Goal: Task Accomplishment & Management: Manage account settings

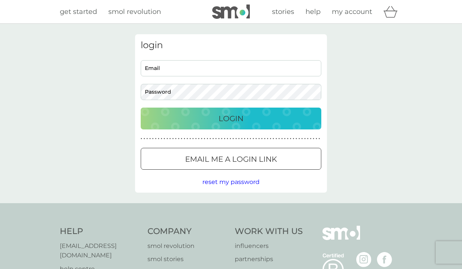
type input "[EMAIL_ADDRESS][DOMAIN_NAME]"
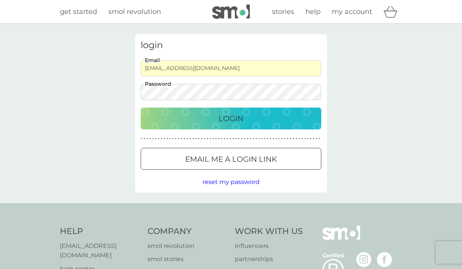
click at [232, 124] on p "Login" at bounding box center [231, 119] width 25 height 12
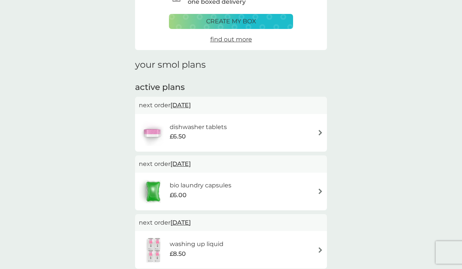
scroll to position [69, 0]
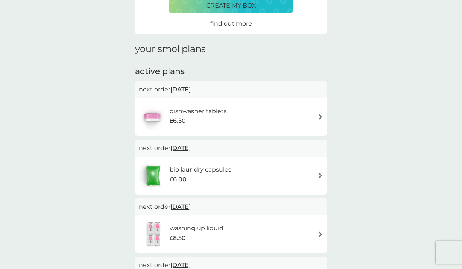
click at [320, 117] on img at bounding box center [321, 117] width 6 height 6
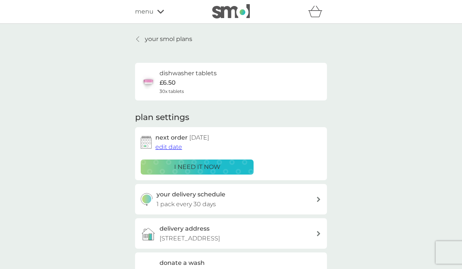
click at [140, 36] on div at bounding box center [138, 39] width 5 height 6
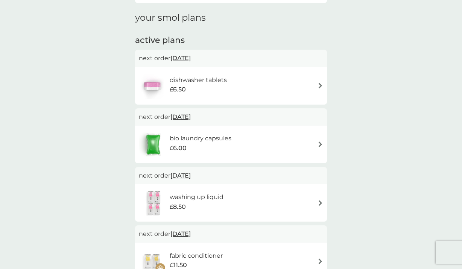
scroll to position [100, 0]
click at [321, 145] on img at bounding box center [321, 144] width 6 height 6
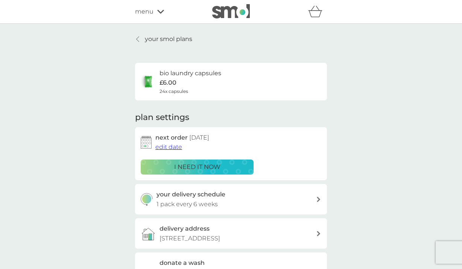
click at [137, 40] on icon at bounding box center [138, 39] width 3 height 5
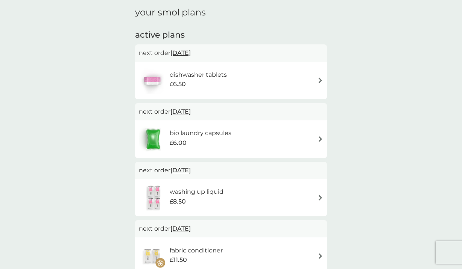
scroll to position [140, 0]
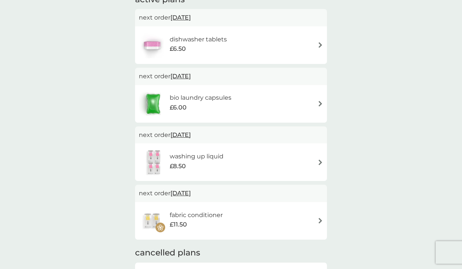
click at [322, 162] on img at bounding box center [321, 163] width 6 height 6
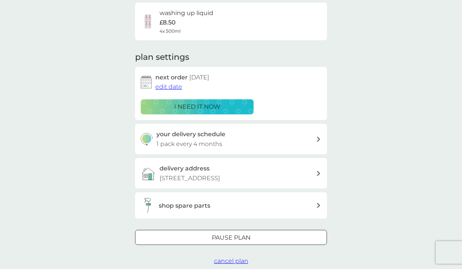
scroll to position [61, 0]
